Goal: Task Accomplishment & Management: Complete application form

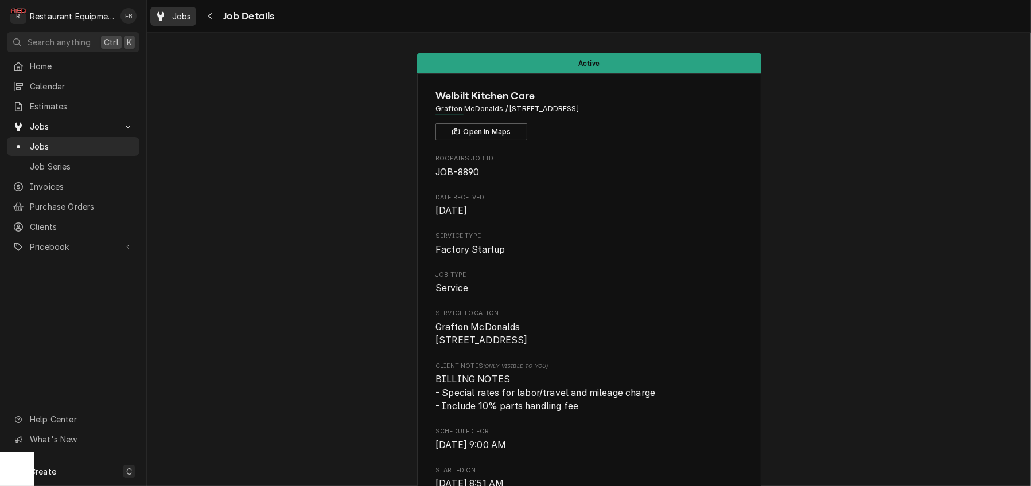
click at [192, 18] on span "Jobs" at bounding box center [182, 16] width 20 height 12
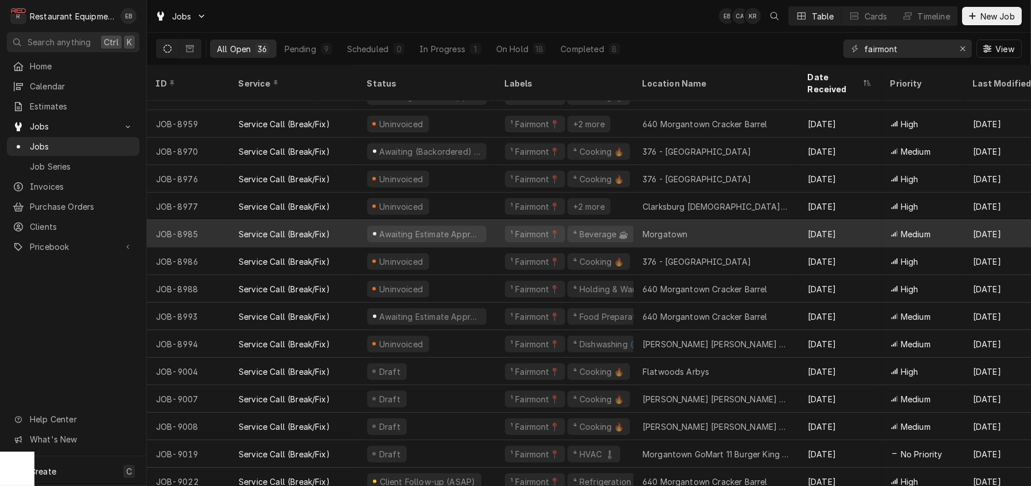
scroll to position [614, 0]
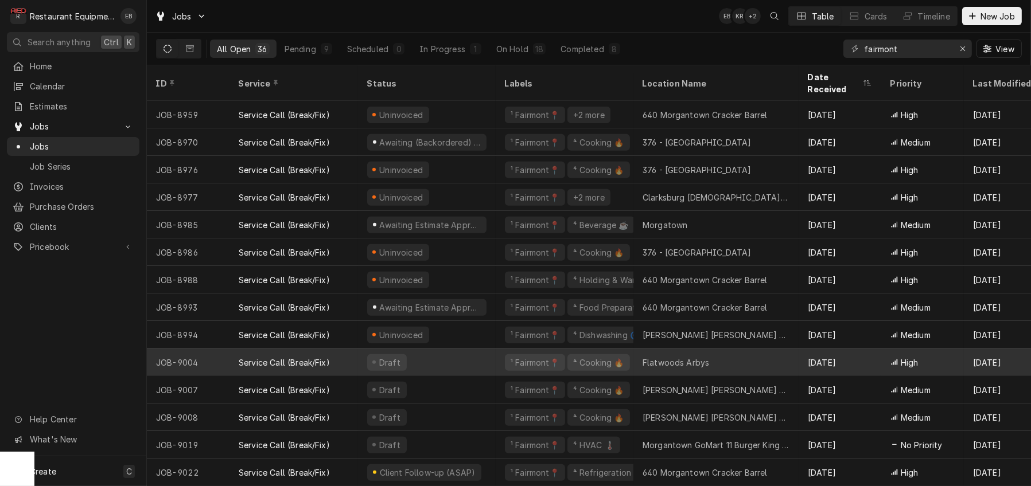
click at [450, 352] on div "Draft" at bounding box center [427, 363] width 138 height 28
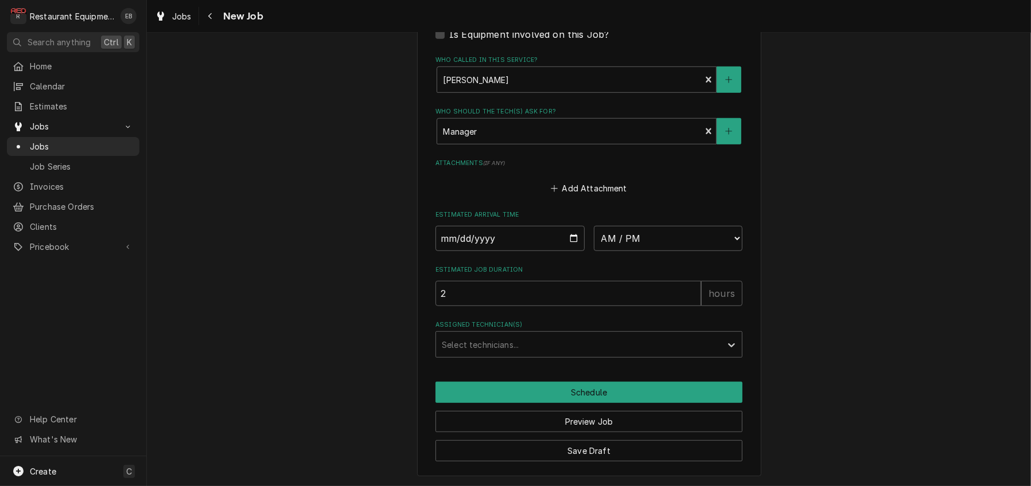
scroll to position [1036, 0]
click at [578, 334] on div "Assigned Technician(s)" at bounding box center [579, 344] width 274 height 21
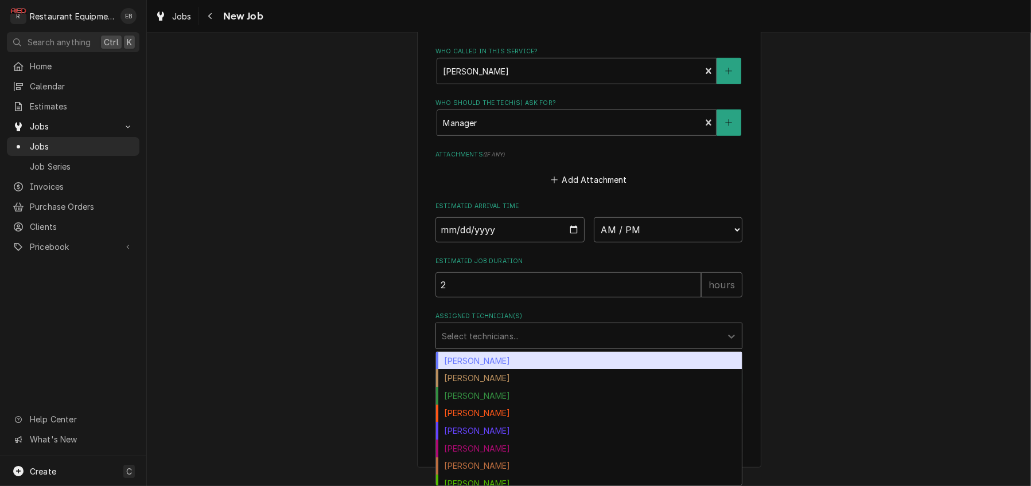
click at [569, 257] on label "Estimated Job Duration" at bounding box center [588, 261] width 307 height 9
click at [569, 272] on input "2" at bounding box center [568, 284] width 266 height 25
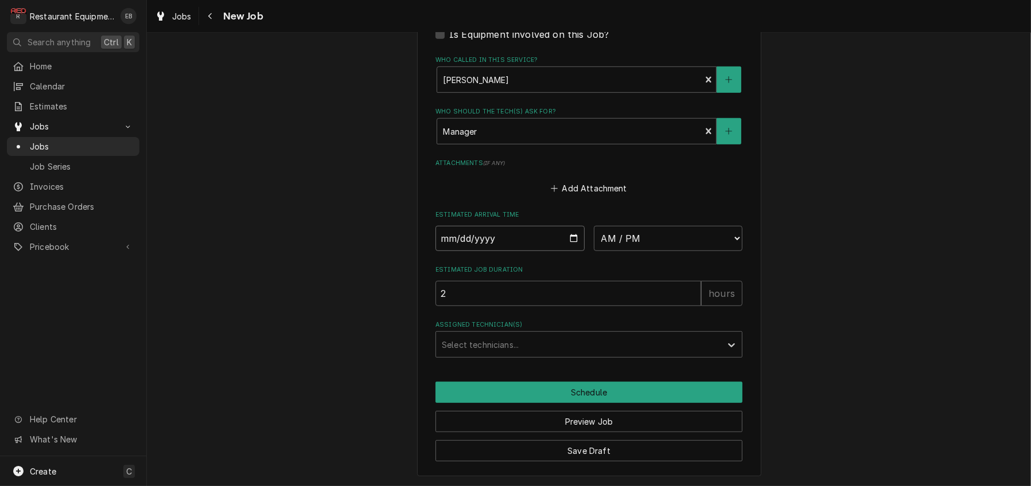
click at [576, 226] on input "Date" at bounding box center [509, 238] width 149 height 25
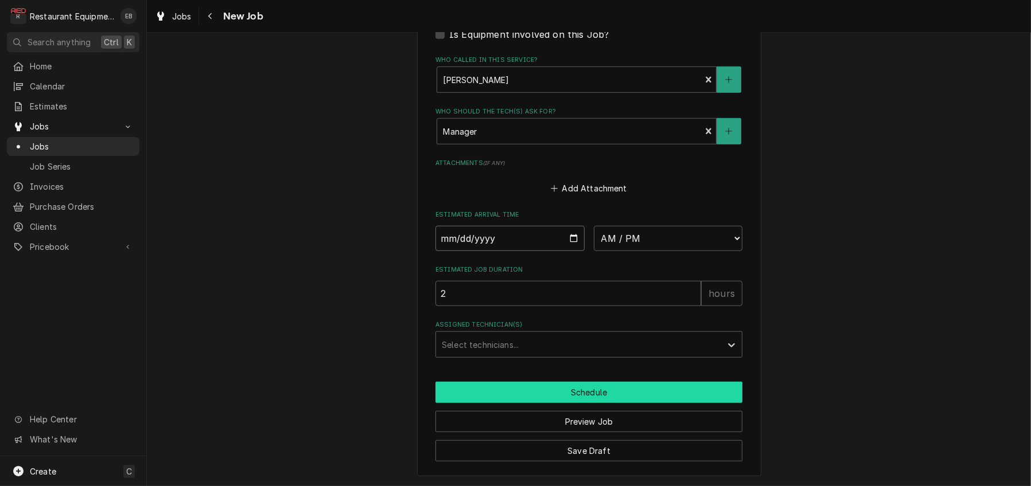
type textarea "x"
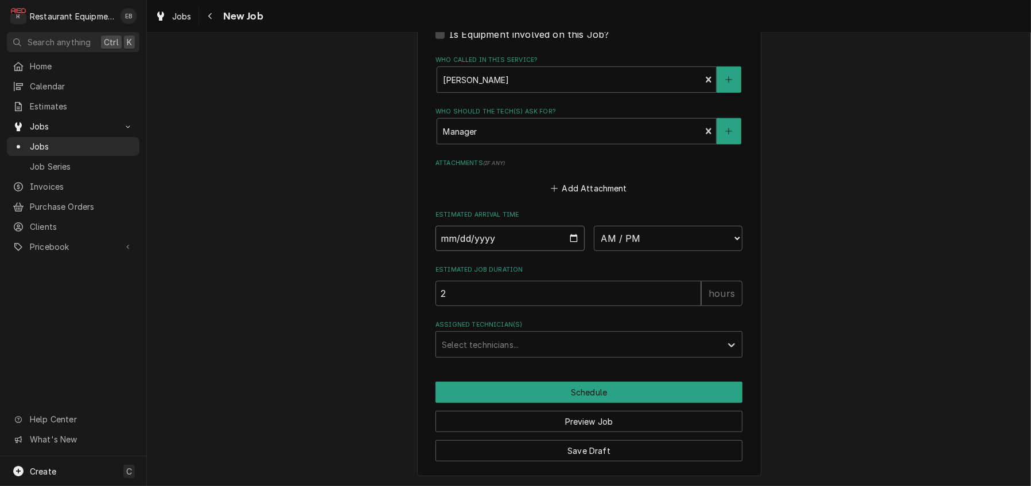
type input "2025-09-25"
type textarea "x"
click at [668, 226] on select "AM / PM 6:00 AM 6:15 AM 6:30 AM 6:45 AM 7:00 AM 7:15 AM 7:30 AM 7:45 AM 8:00 AM…" at bounding box center [668, 238] width 149 height 25
select select "17:00:00"
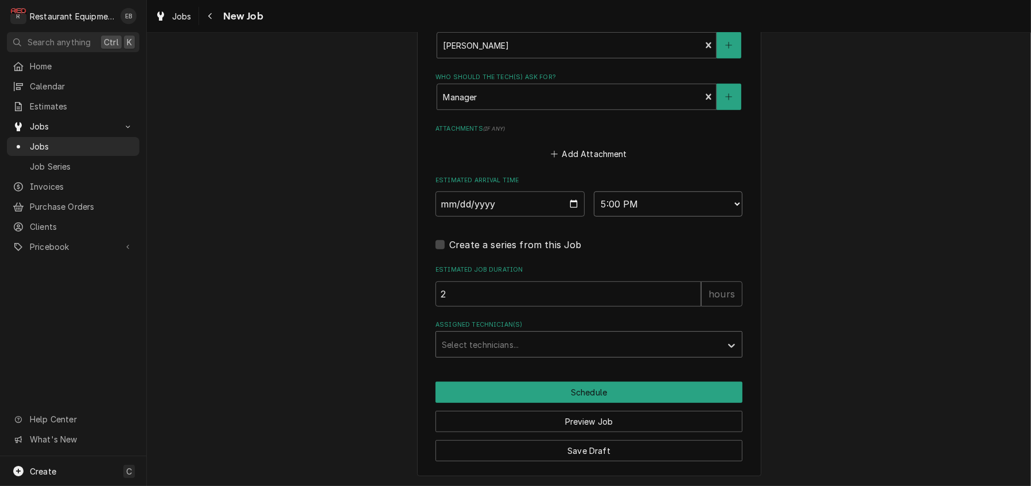
type textarea "x"
click at [505, 355] on div "Assigned Technician(s)" at bounding box center [579, 344] width 274 height 21
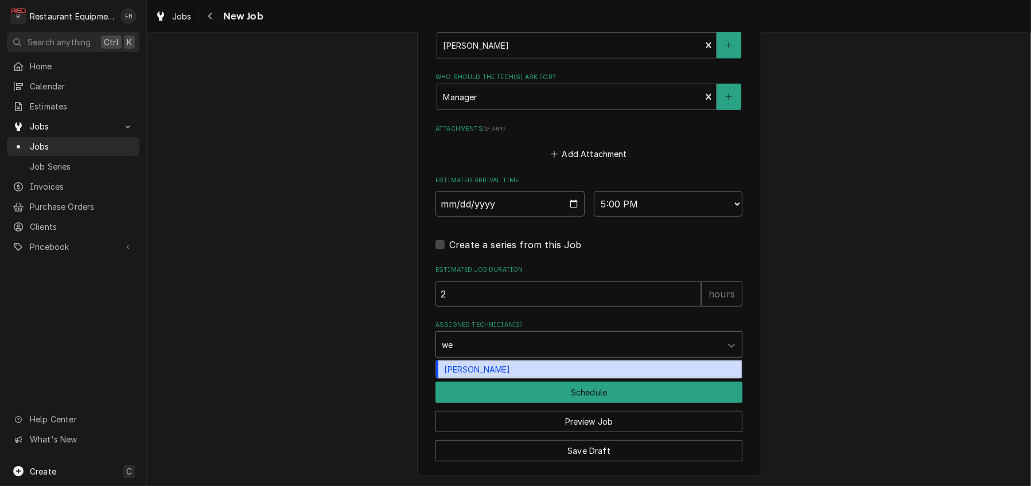
type input "wes"
click at [493, 379] on div "Wesley Fisher" at bounding box center [589, 370] width 306 height 18
type textarea "x"
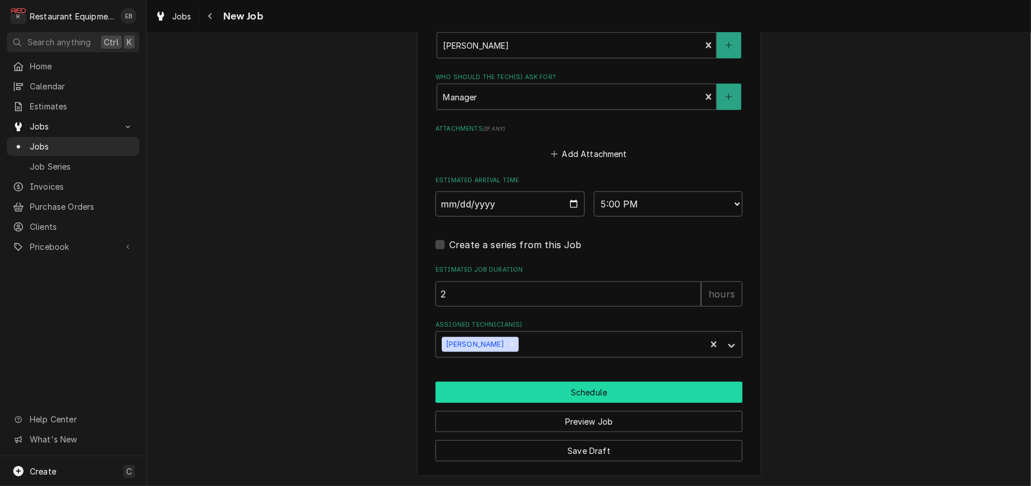
click at [517, 403] on button "Schedule" at bounding box center [588, 392] width 307 height 21
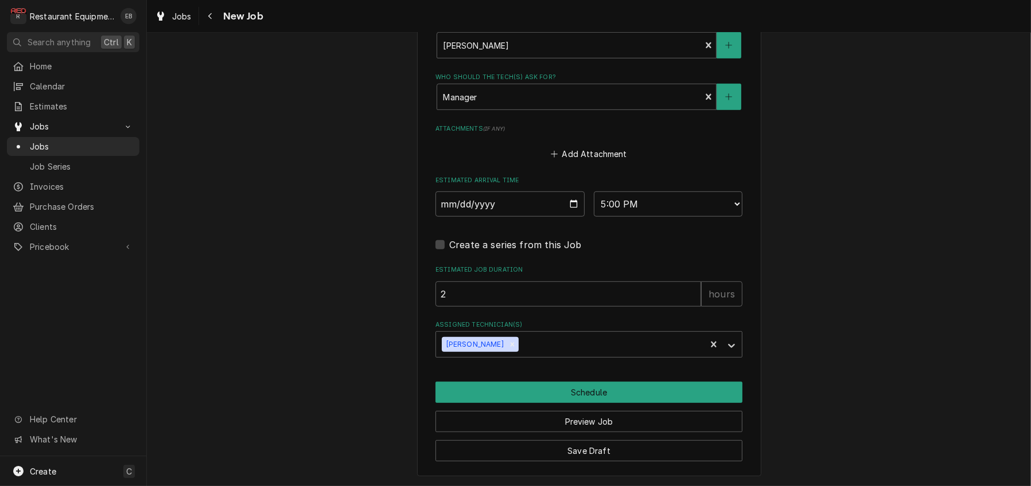
scroll to position [1029, 0]
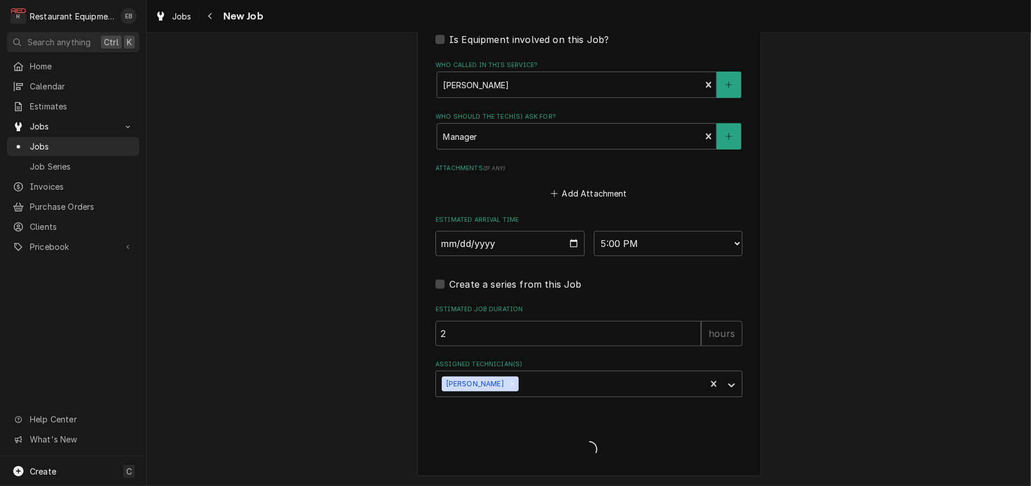
type textarea "x"
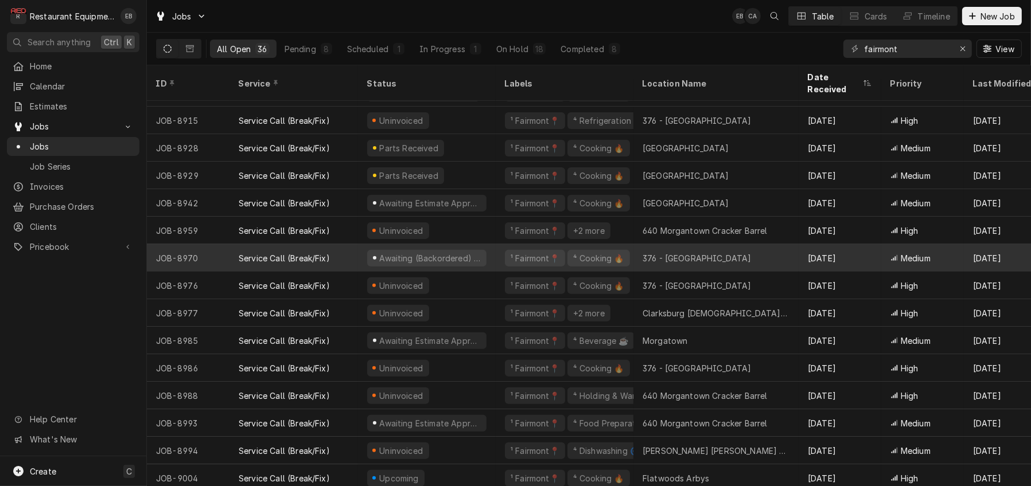
scroll to position [499, 0]
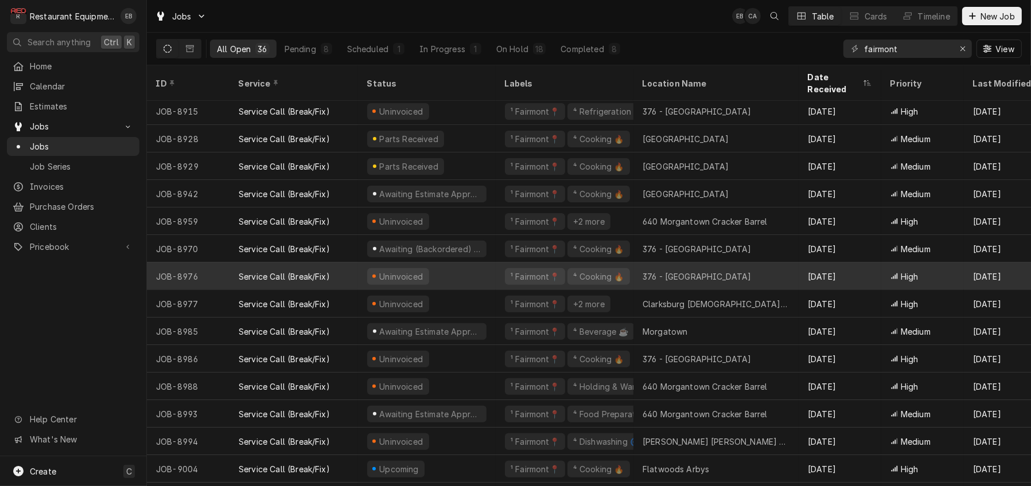
click at [491, 275] on div "Uninvoiced" at bounding box center [427, 277] width 138 height 28
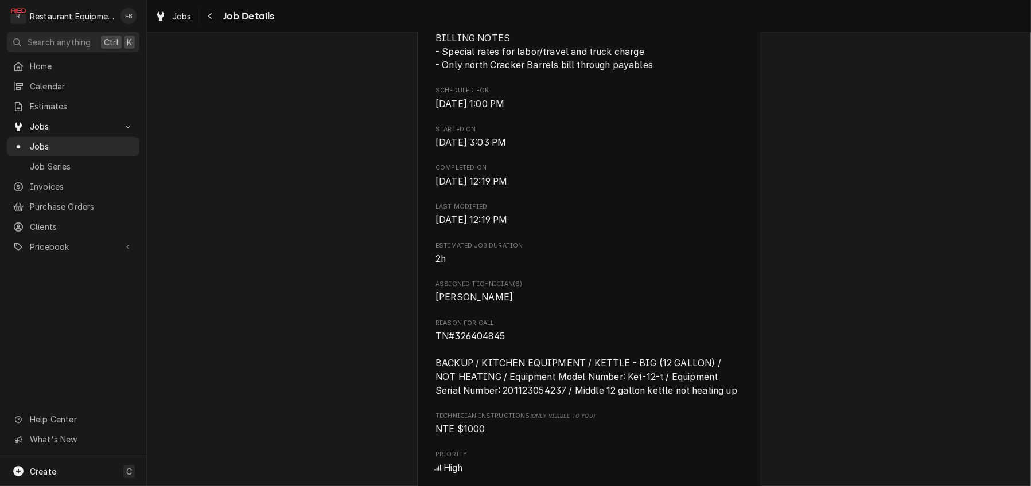
scroll to position [344, 0]
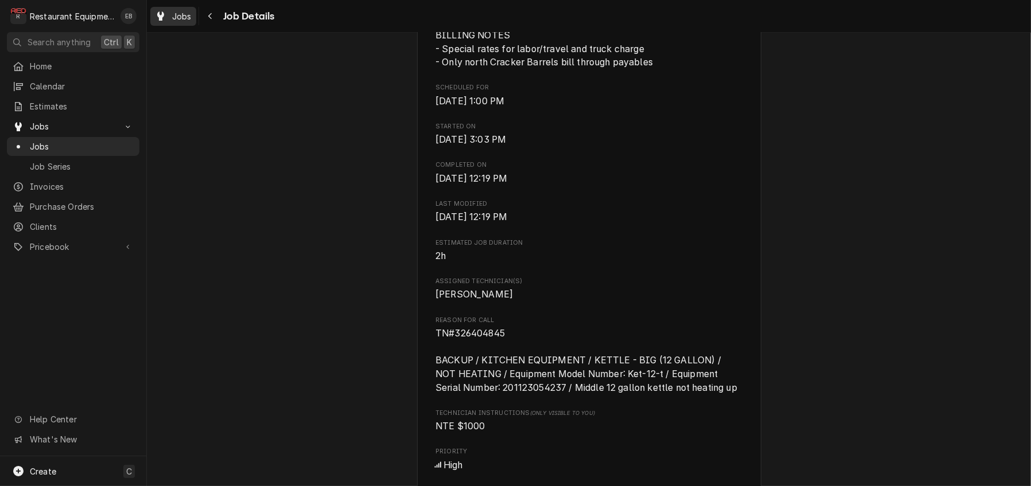
click at [190, 24] on div "Jobs" at bounding box center [173, 16] width 41 height 14
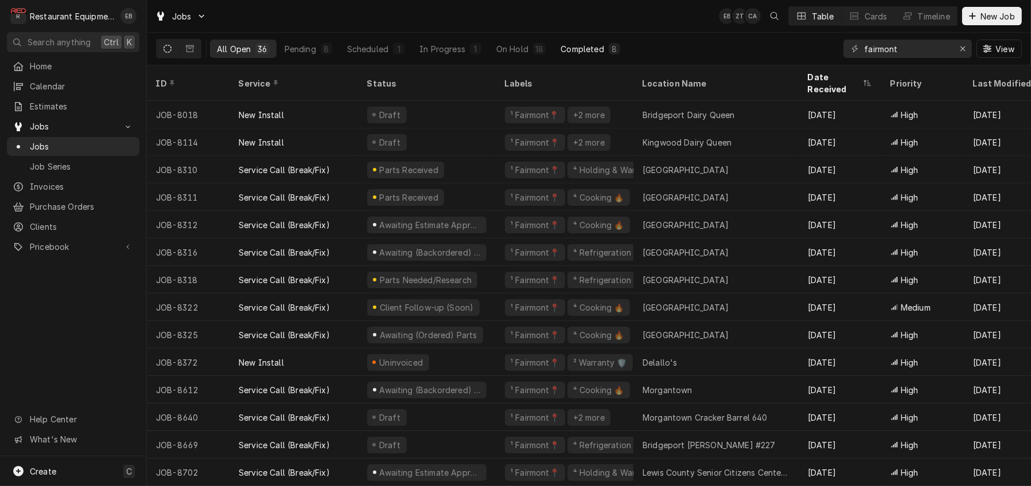
click at [604, 49] on div "Completed" at bounding box center [581, 49] width 43 height 12
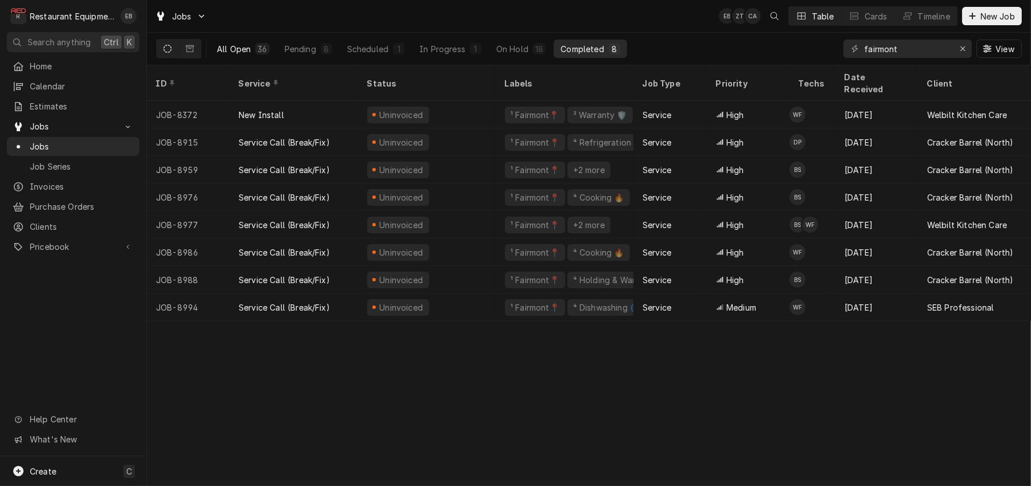
click at [251, 46] on div "All Open" at bounding box center [234, 49] width 34 height 12
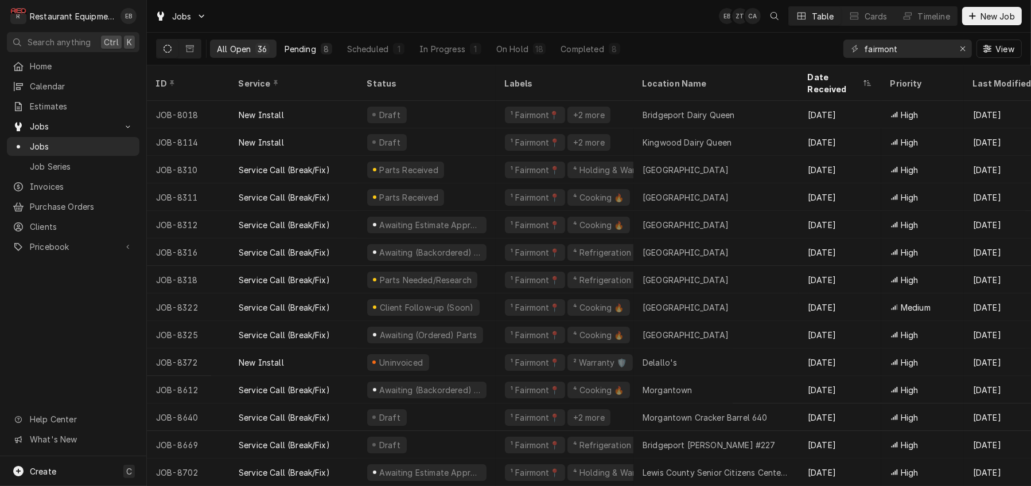
click at [316, 50] on div "Pending" at bounding box center [301, 49] width 32 height 12
